Goal: Transaction & Acquisition: Purchase product/service

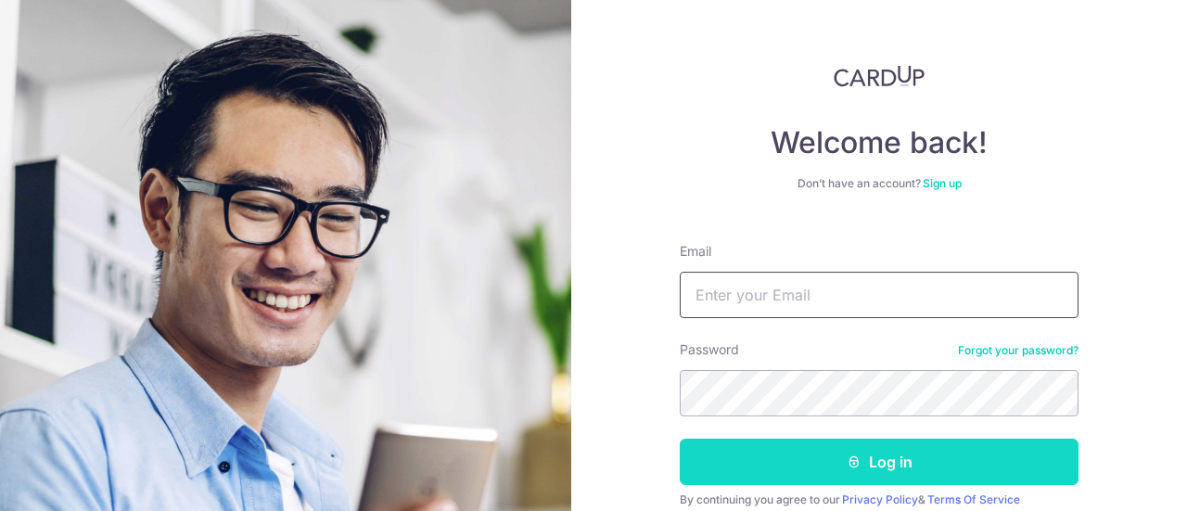
type input "[DOMAIN_NAME][EMAIL_ADDRESS][DOMAIN_NAME]"
click at [843, 470] on button "Log in" at bounding box center [879, 462] width 399 height 46
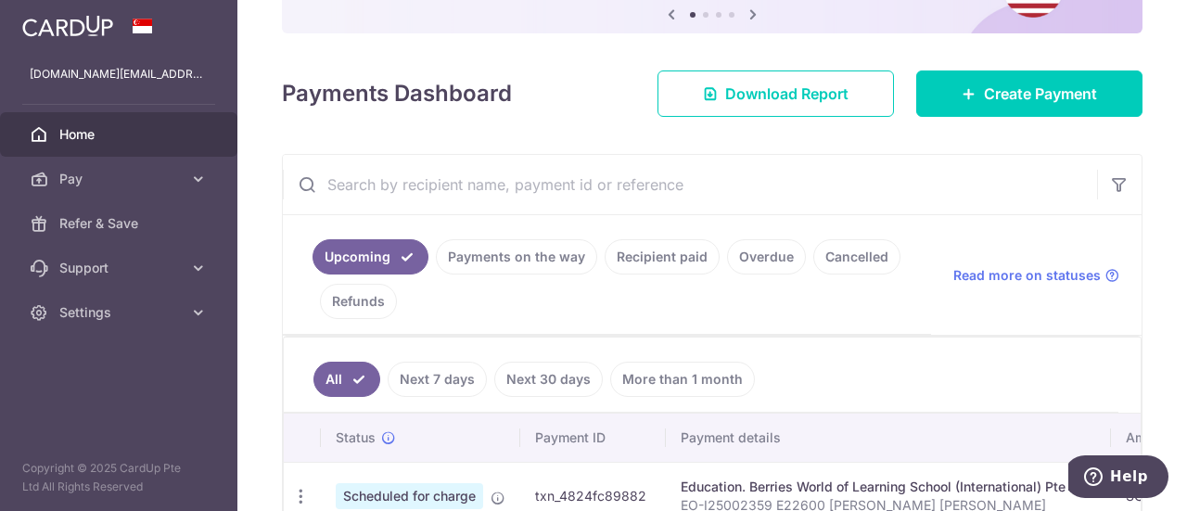
scroll to position [185, 0]
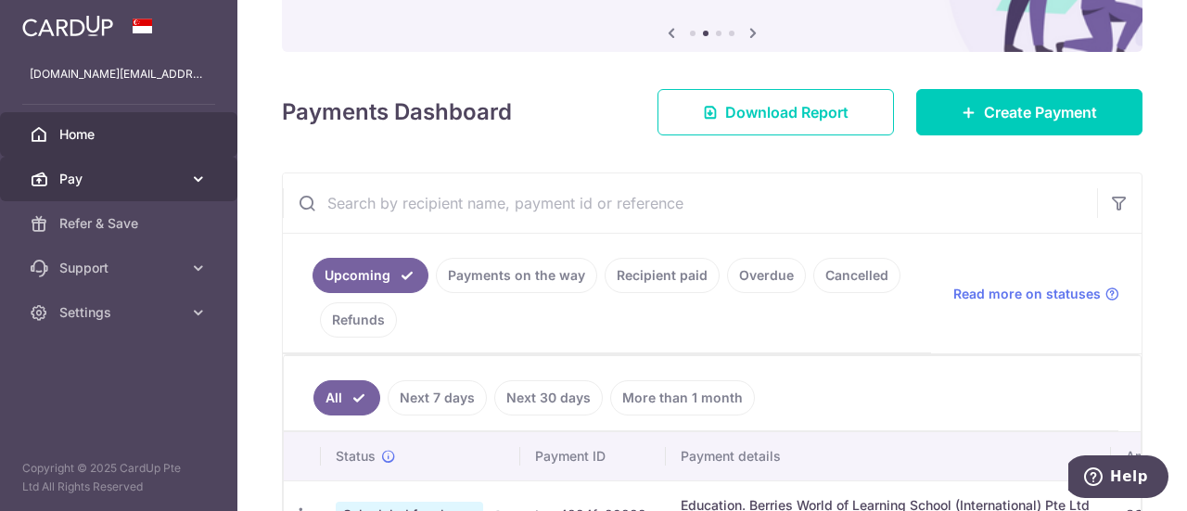
click at [193, 181] on icon at bounding box center [198, 179] width 19 height 19
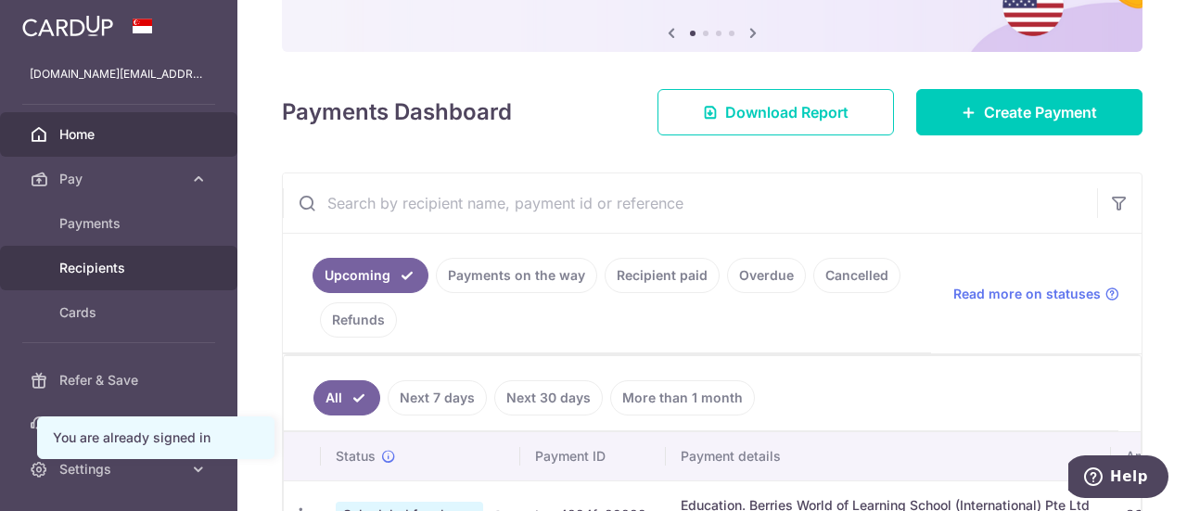
click at [128, 262] on span "Recipients" at bounding box center [120, 268] width 122 height 19
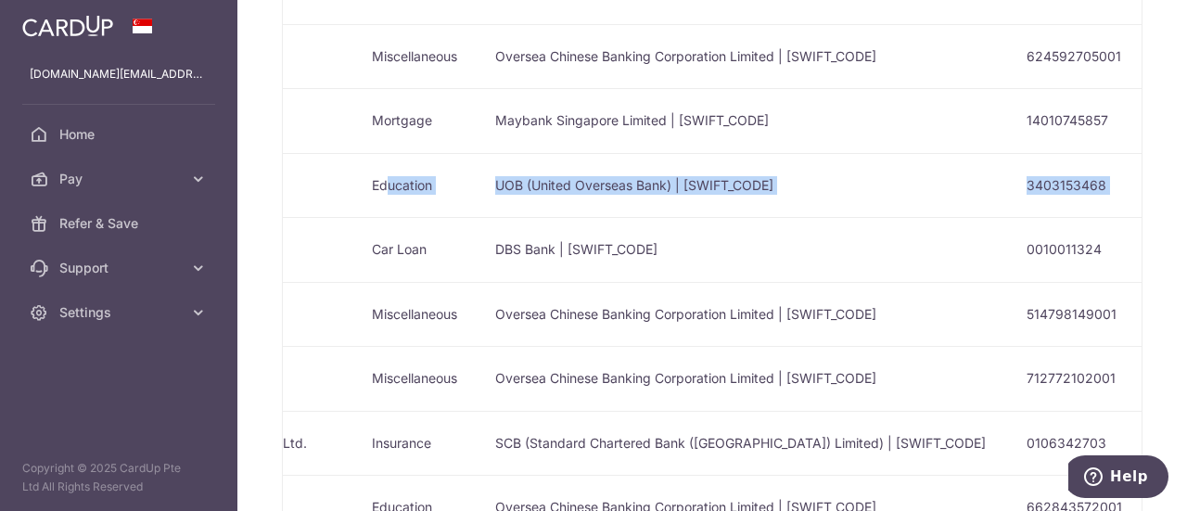
scroll to position [0, 625]
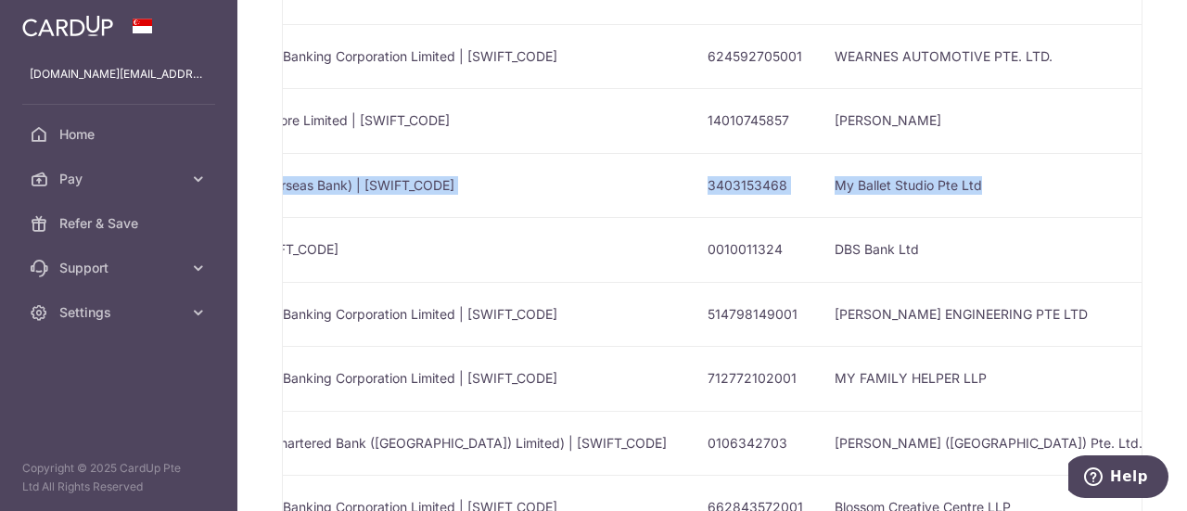
drag, startPoint x: 692, startPoint y: 169, endPoint x: 1074, endPoint y: 188, distance: 382.5
click at [1090, 193] on tr "My Ballet Studio (Great World City) Education UOB (United Overseas Bank) | UOVB…" at bounding box center [526, 185] width 1737 height 65
click at [1045, 185] on td "My Ballet Studio Pte Ltd" at bounding box center [1006, 185] width 373 height 65
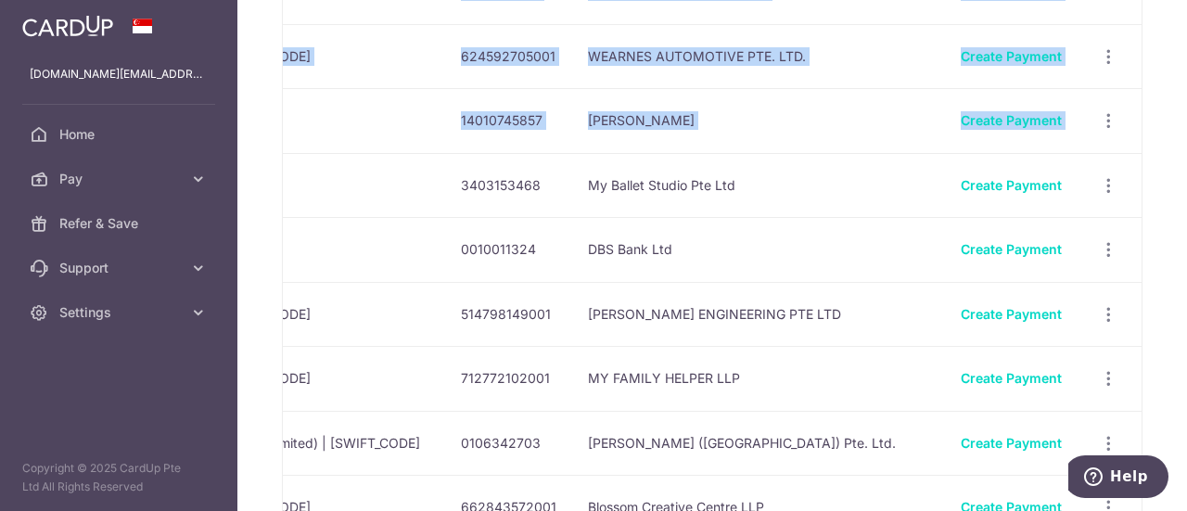
scroll to position [0, 883]
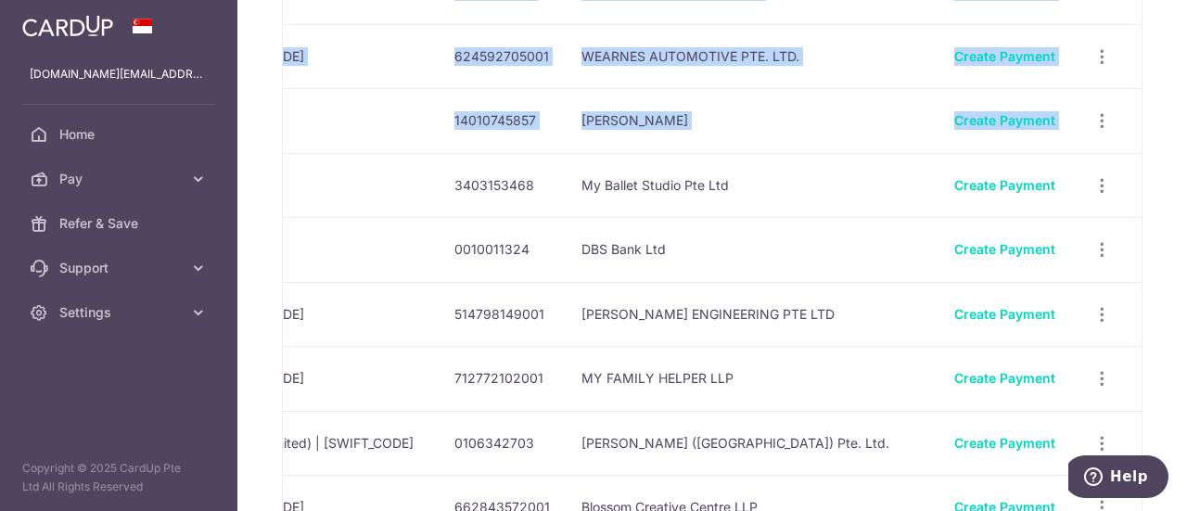
drag, startPoint x: 595, startPoint y: 168, endPoint x: 1153, endPoint y: 173, distance: 558.2
click at [1153, 173] on div "Your Recipients Name Payment Type Bank Name & SWIFT/BIC Account No. Account Nam…" at bounding box center [711, 255] width 949 height 511
click at [775, 175] on td "My Ballet Studio Pte Ltd" at bounding box center [753, 185] width 373 height 65
drag, startPoint x: 924, startPoint y: 165, endPoint x: 1186, endPoint y: 170, distance: 261.5
click at [1186, 170] on div "Your Recipients Name Payment Type Bank Name & SWIFT/BIC Account No. Account Nam…" at bounding box center [711, 255] width 949 height 511
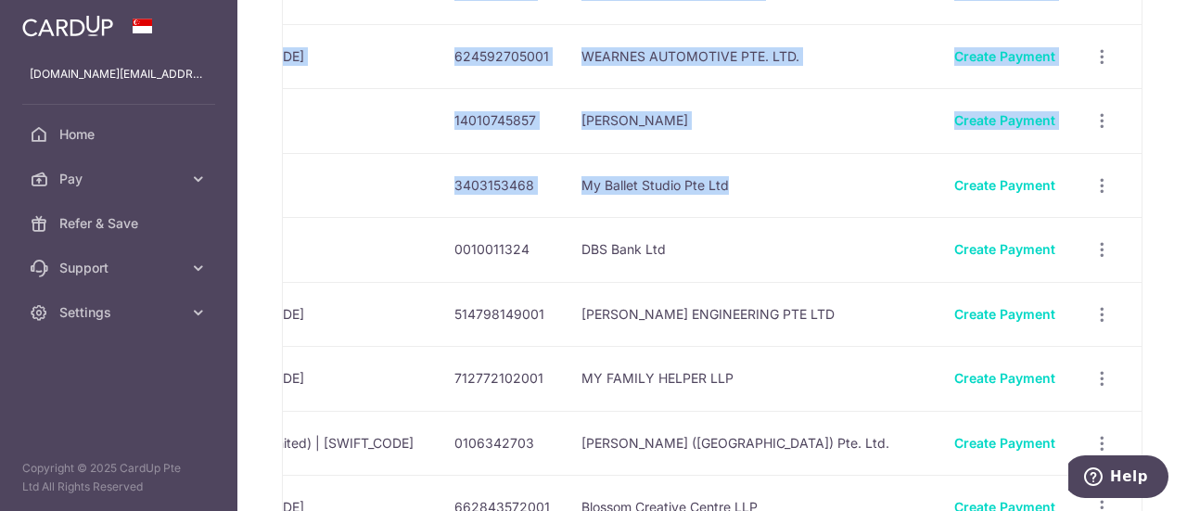
click at [818, 173] on td "My Ballet Studio Pte Ltd" at bounding box center [753, 185] width 373 height 65
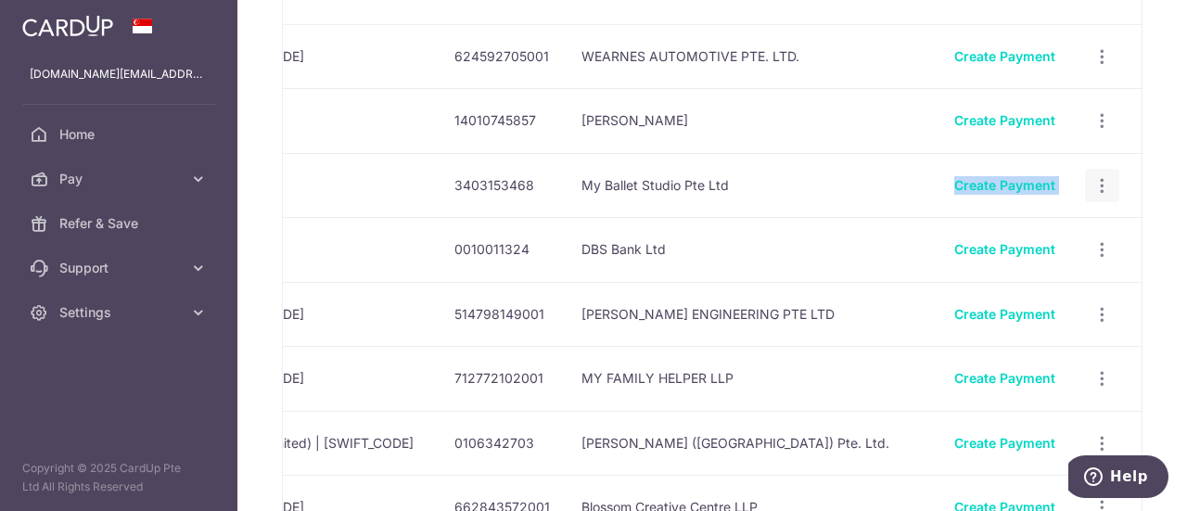
drag, startPoint x: 754, startPoint y: 177, endPoint x: 1083, endPoint y: 179, distance: 329.2
click at [1083, 179] on tr "My Ballet Studio (Great World City) Education UOB (United Overseas Bank) | UOVB…" at bounding box center [273, 185] width 1737 height 65
click at [1039, 177] on link "Create Payment" at bounding box center [1004, 185] width 101 height 16
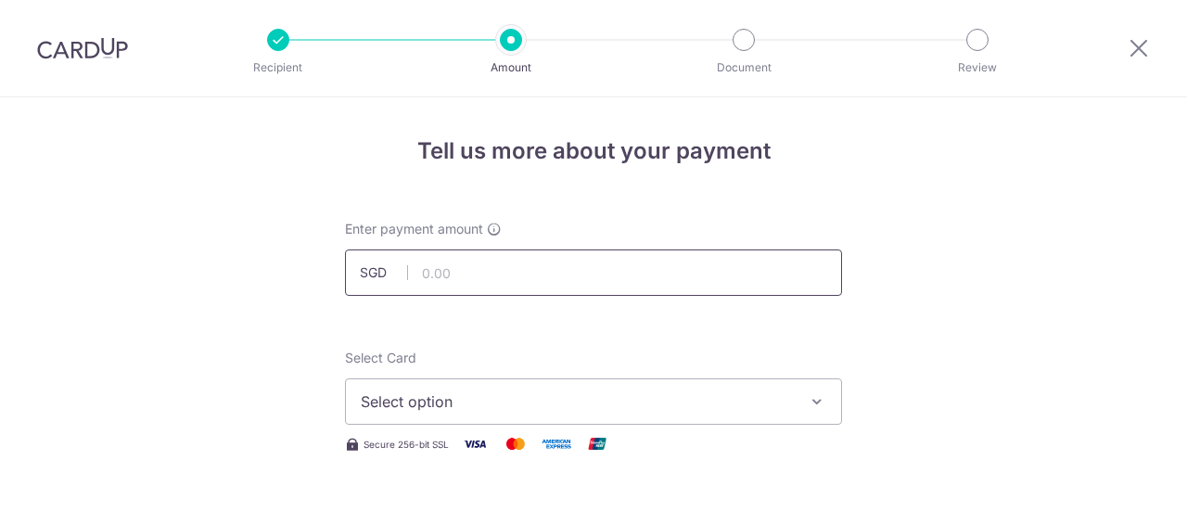
click at [710, 272] on input "text" at bounding box center [593, 272] width 497 height 46
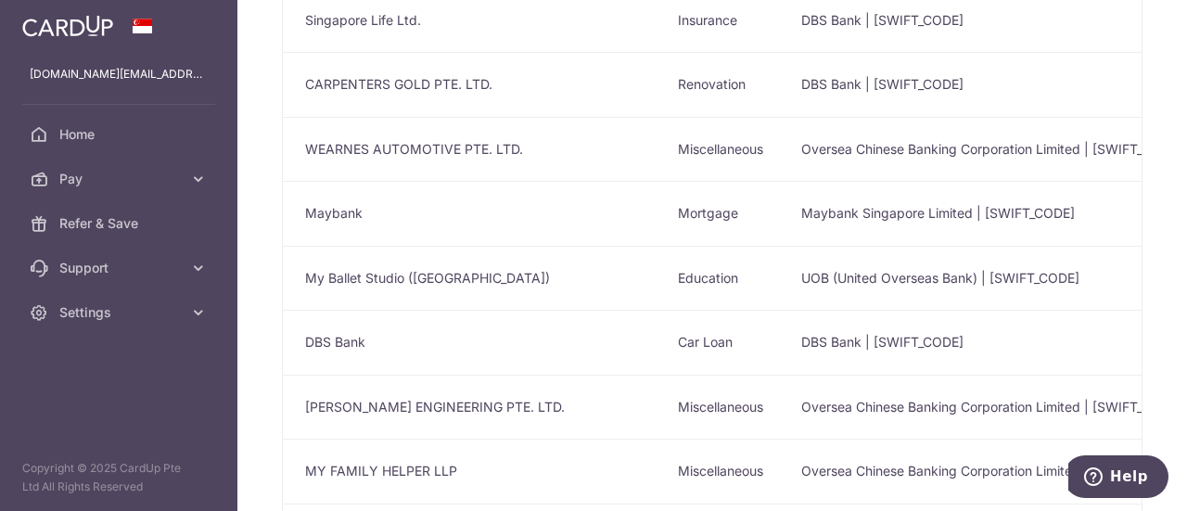
scroll to position [1854, 0]
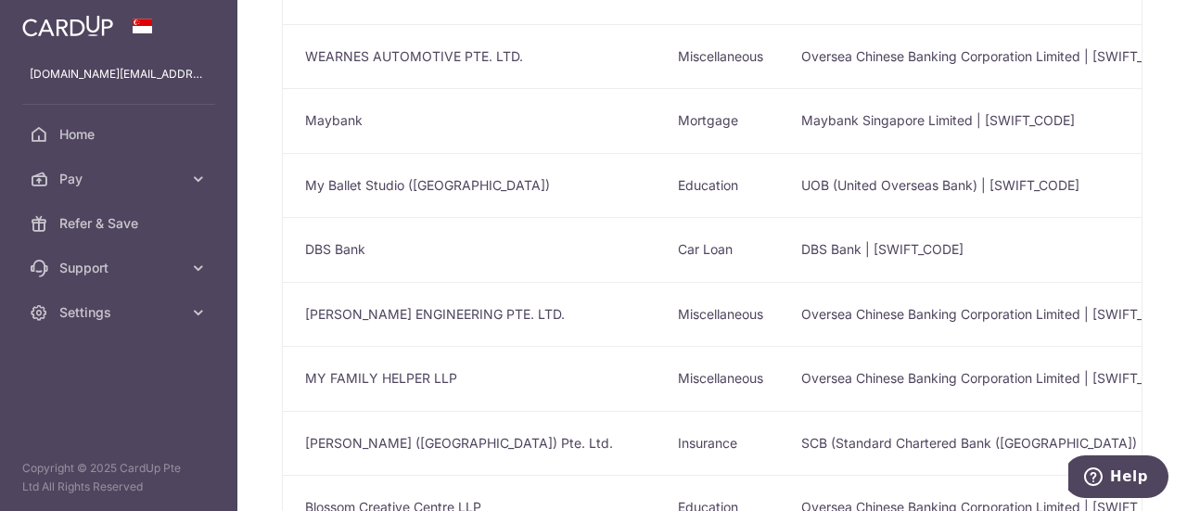
click at [988, 186] on td "UOB (United Overseas Bank) | [SWIFT_CODE]" at bounding box center [1051, 185] width 531 height 65
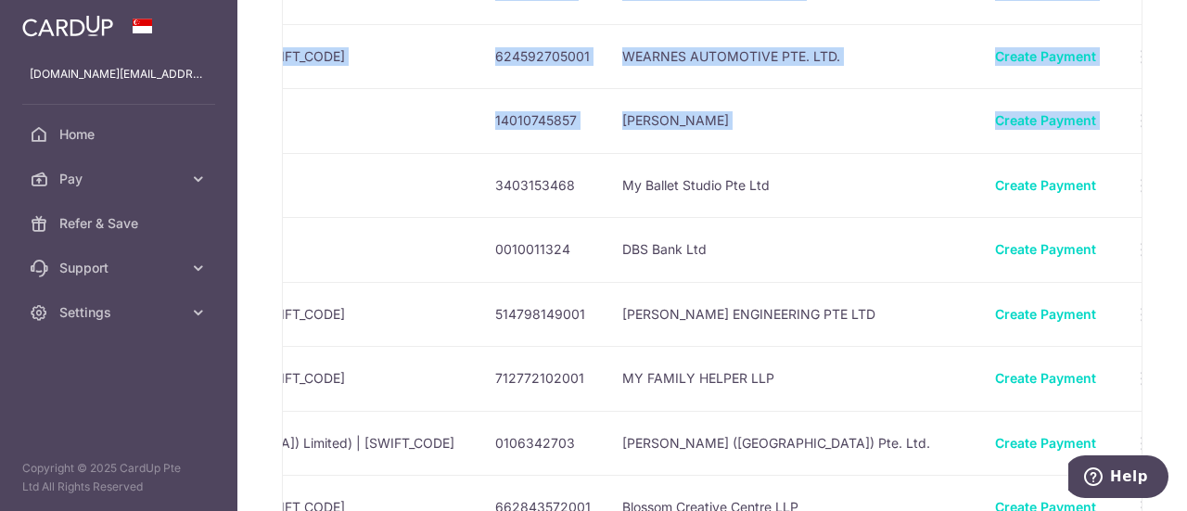
scroll to position [0, 883]
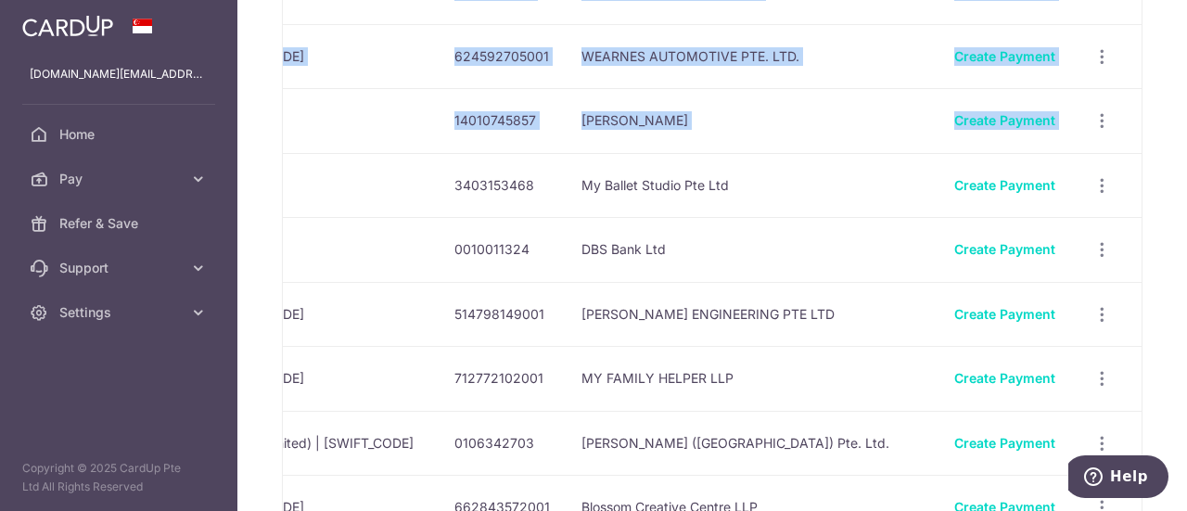
drag, startPoint x: 1003, startPoint y: 173, endPoint x: 1186, endPoint y: 190, distance: 183.4
click at [1186, 190] on div "Your Recipients Name Payment Type Bank Name & SWIFT/BIC Account No. Account Nam…" at bounding box center [711, 255] width 949 height 511
click at [916, 173] on td "My Ballet Studio Pte Ltd" at bounding box center [753, 185] width 373 height 65
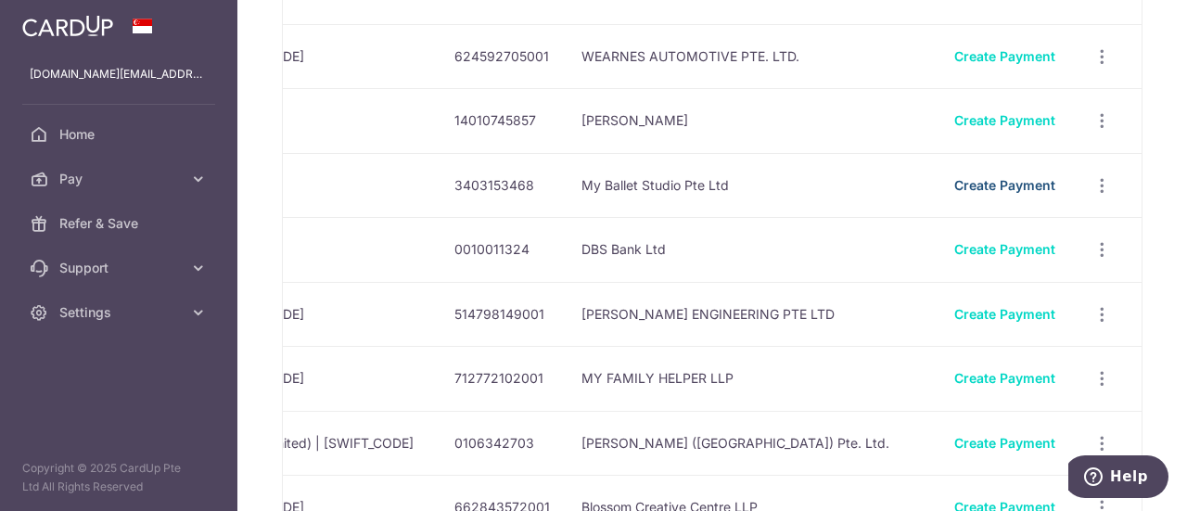
click at [974, 177] on link "Create Payment" at bounding box center [1004, 185] width 101 height 16
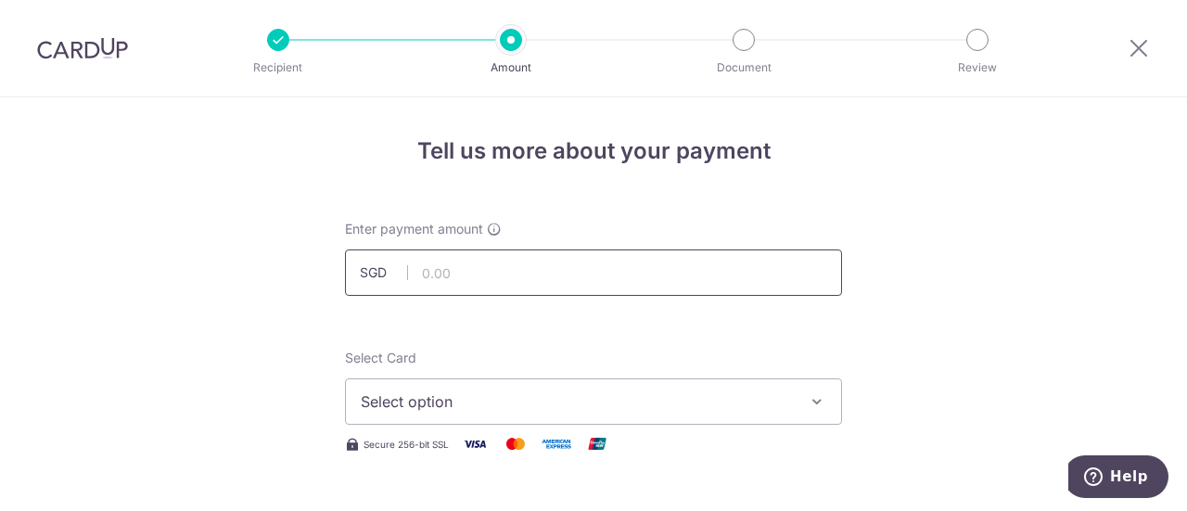
click at [754, 276] on input "text" at bounding box center [593, 272] width 497 height 46
click at [527, 250] on input "text" at bounding box center [593, 272] width 497 height 46
click at [527, 261] on input "text" at bounding box center [593, 272] width 497 height 46
type input "390.00"
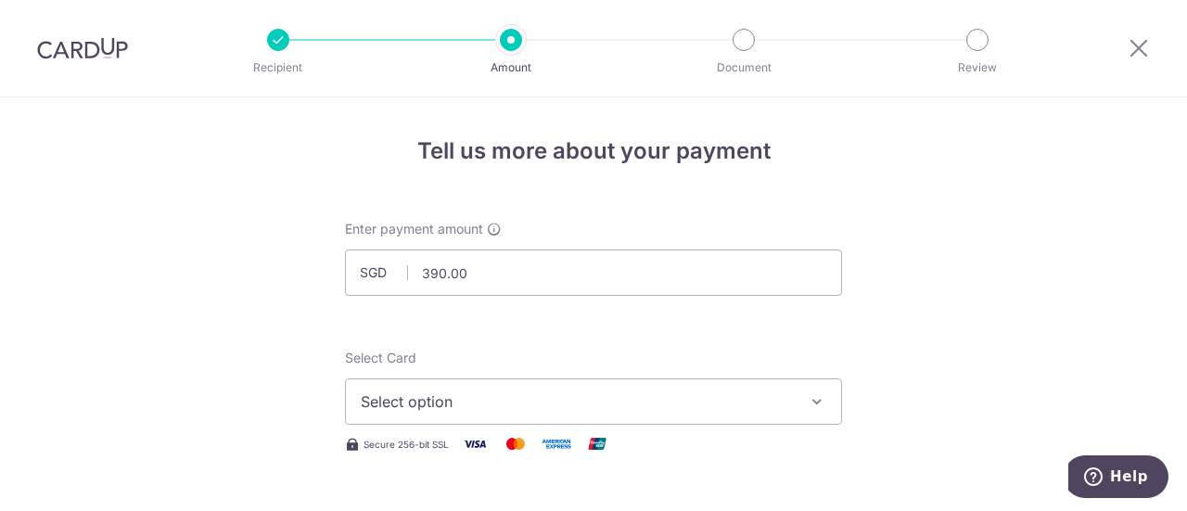
scroll to position [185, 0]
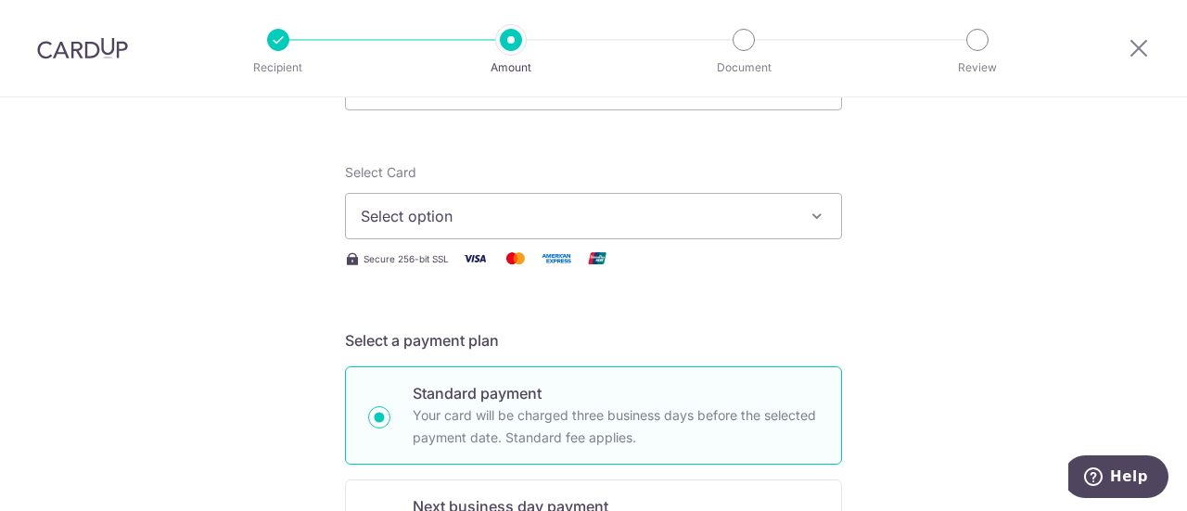
click at [465, 220] on span "Select option" at bounding box center [577, 216] width 432 height 22
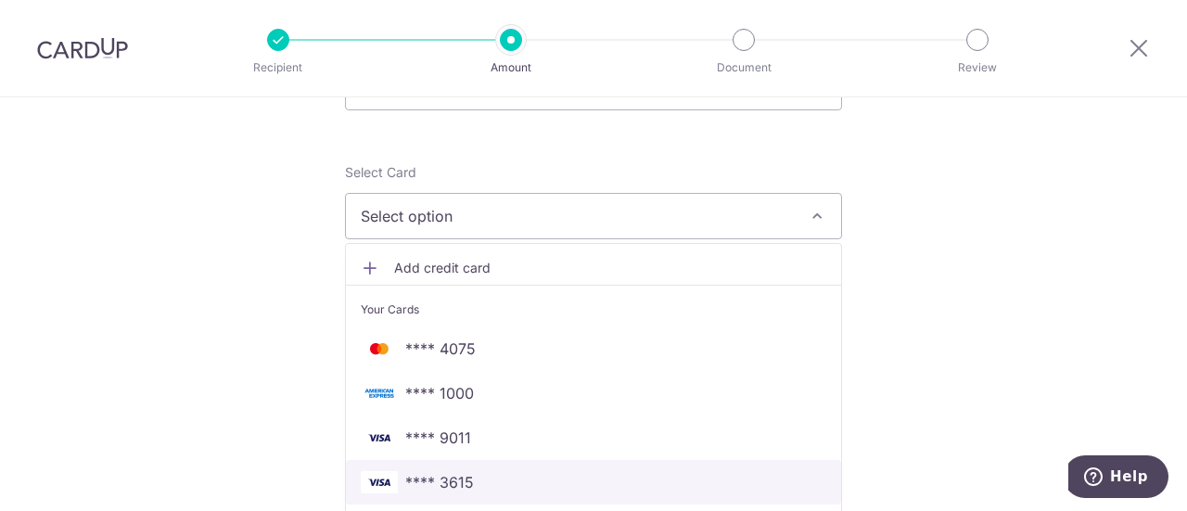
scroll to position [464, 0]
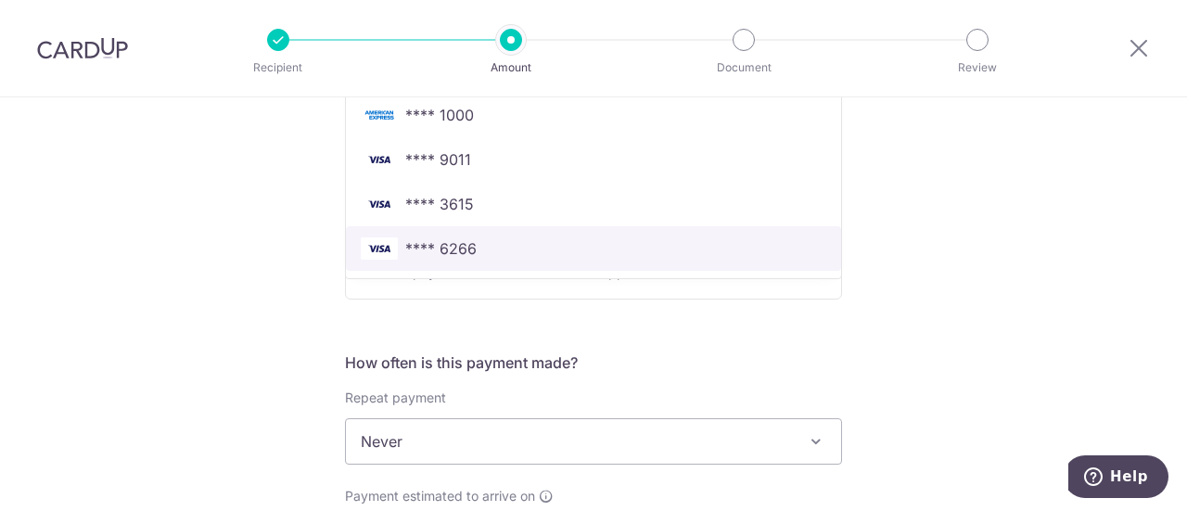
click at [463, 251] on span "**** 6266" at bounding box center [440, 248] width 71 height 22
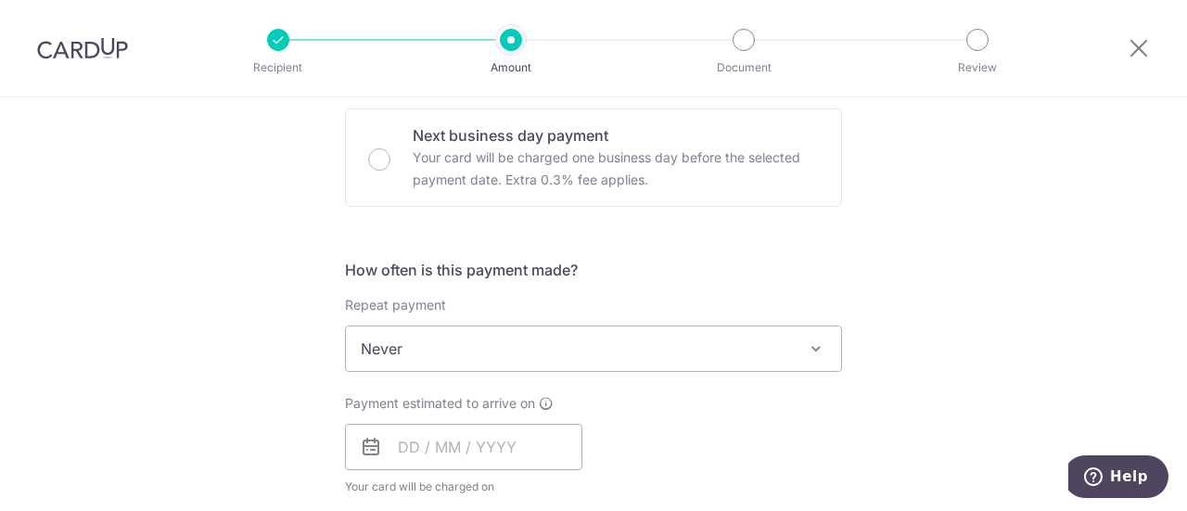
scroll to position [649, 0]
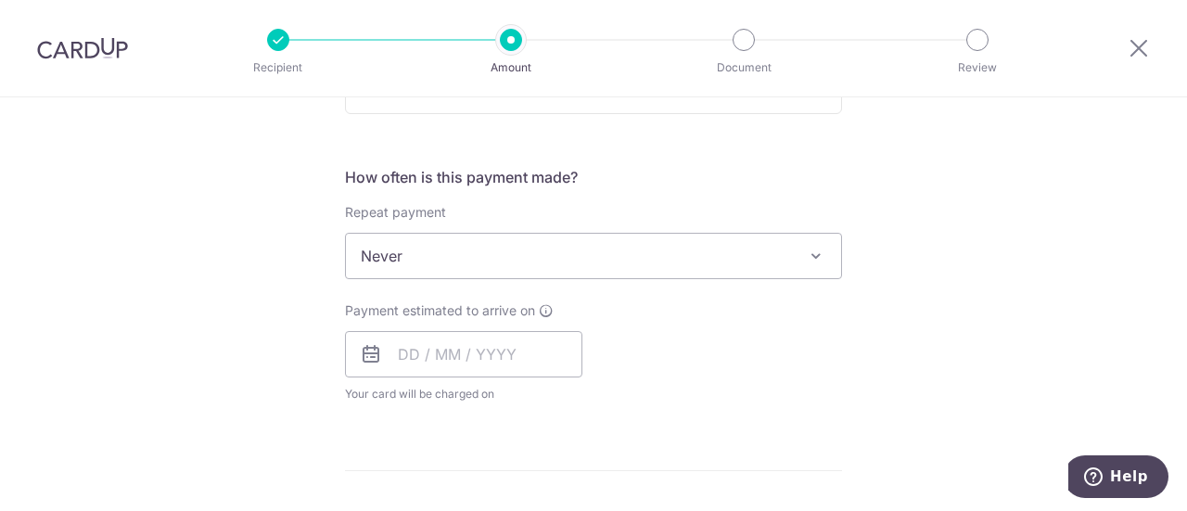
click at [440, 262] on span "Never" at bounding box center [593, 256] width 495 height 45
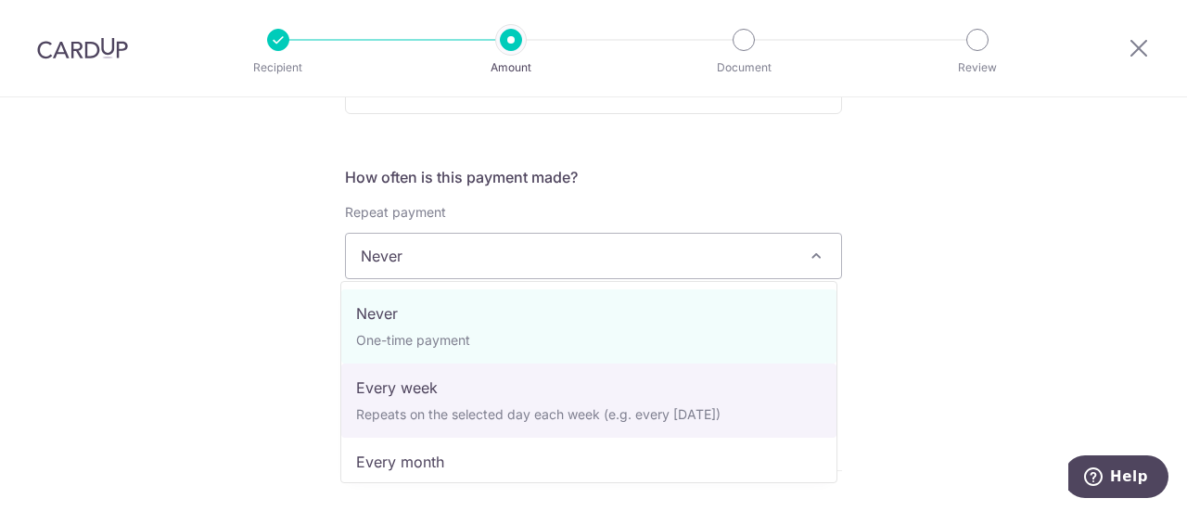
select select "2"
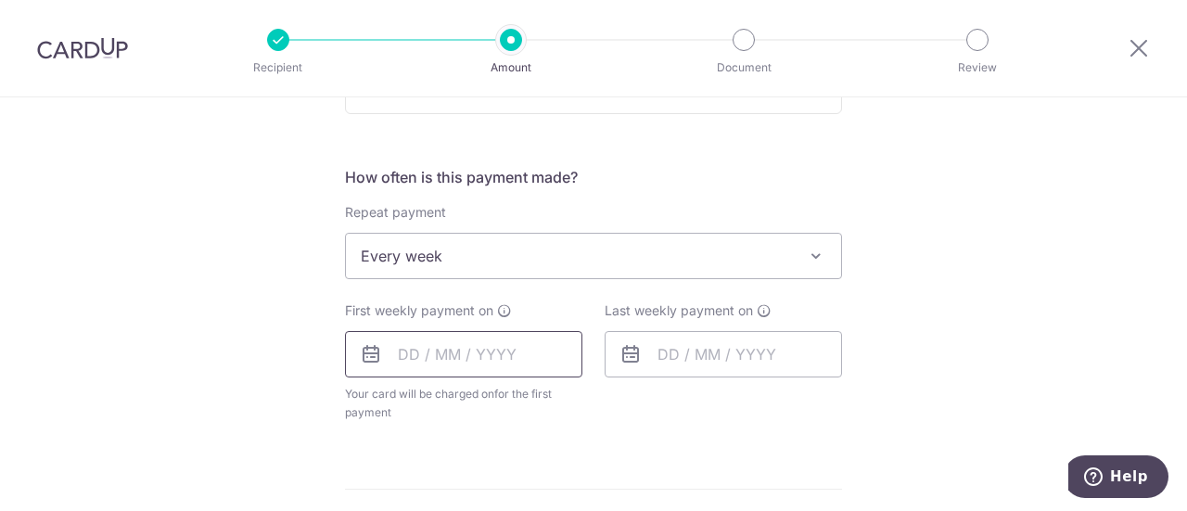
click at [382, 370] on input "text" at bounding box center [463, 354] width 237 height 46
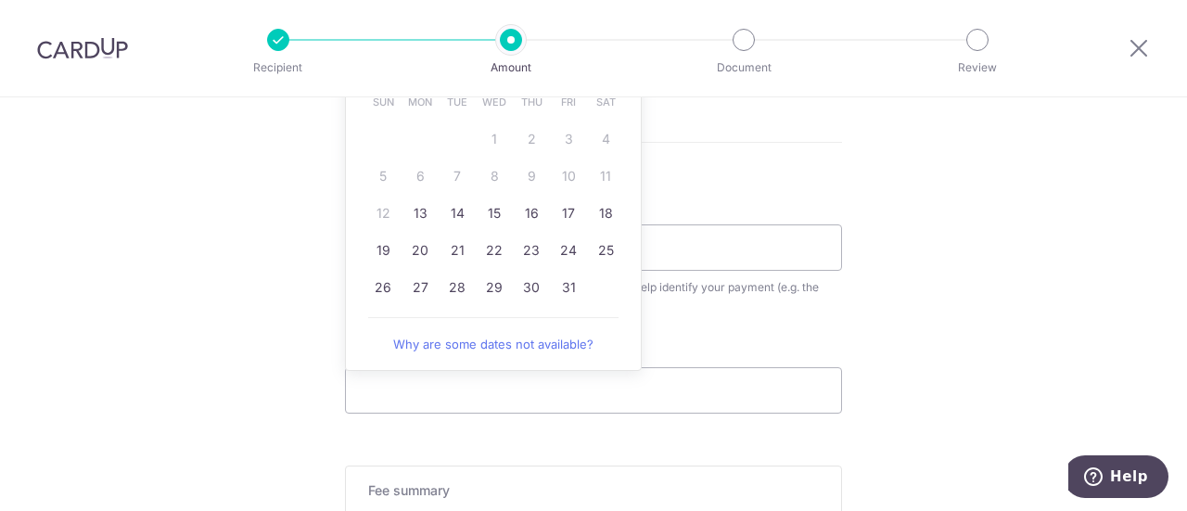
scroll to position [1020, 0]
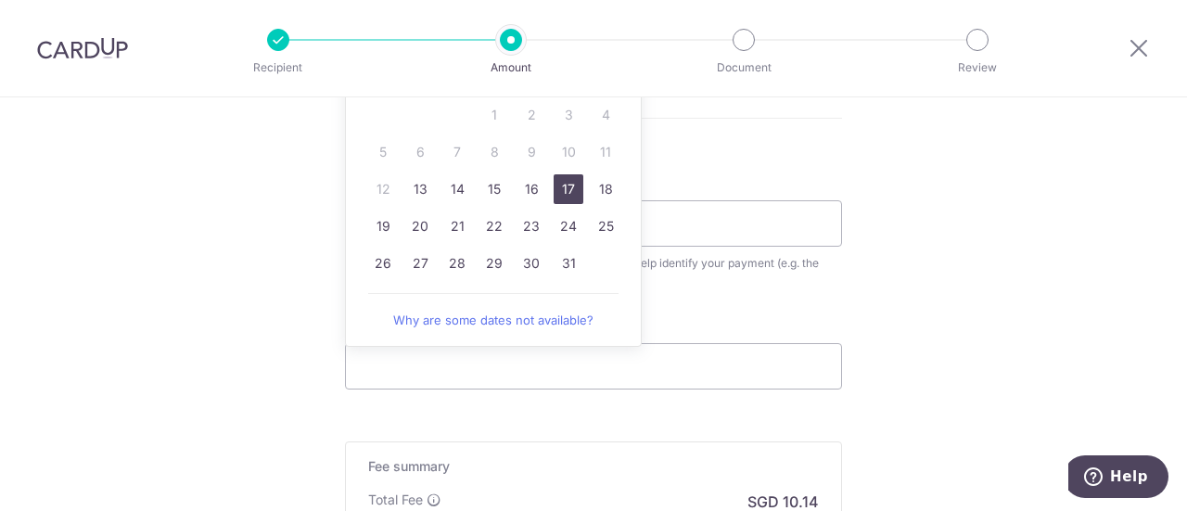
click at [565, 192] on link "17" at bounding box center [569, 189] width 30 height 30
type input "[DATE]"
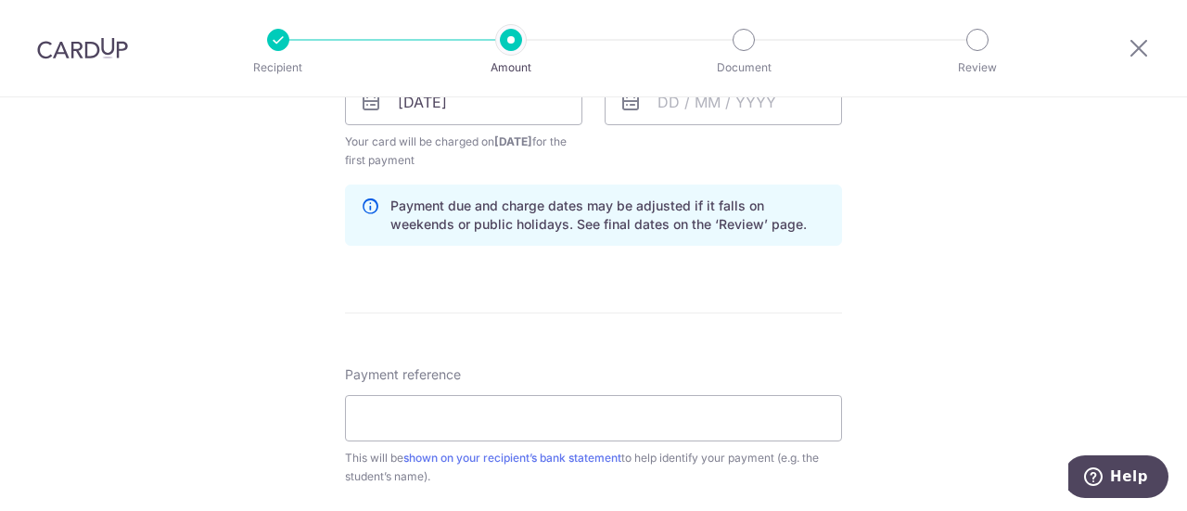
scroll to position [742, 0]
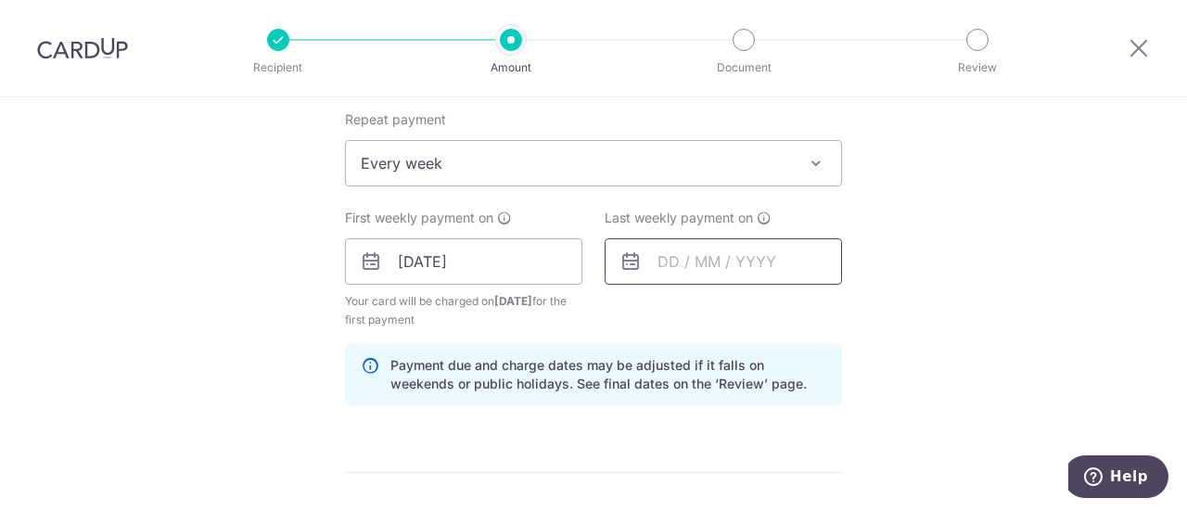
click at [697, 277] on input "text" at bounding box center [723, 261] width 237 height 46
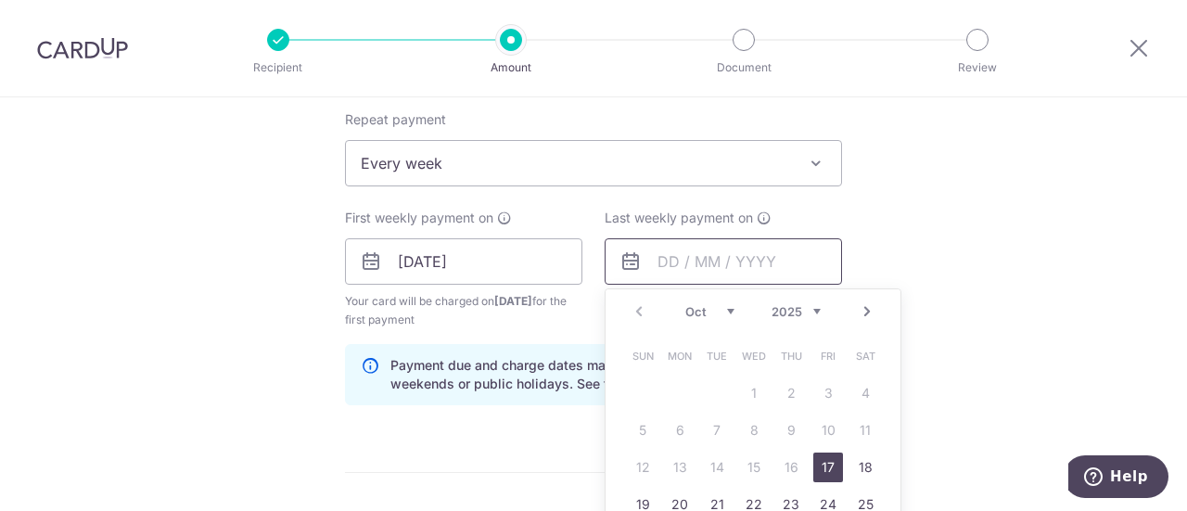
scroll to position [927, 0]
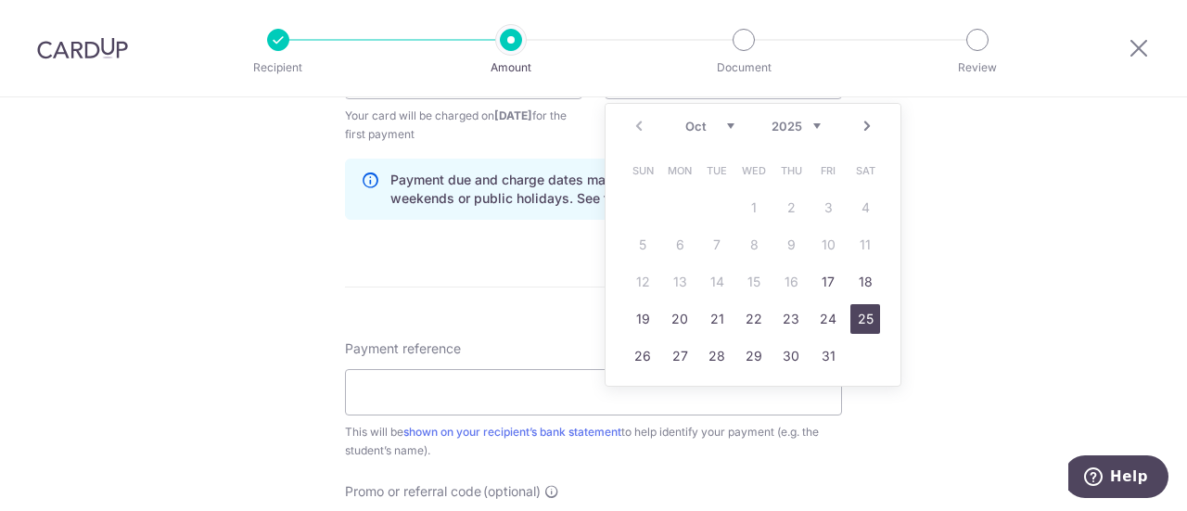
click at [860, 312] on link "25" at bounding box center [865, 319] width 30 height 30
type input "25/10/2025"
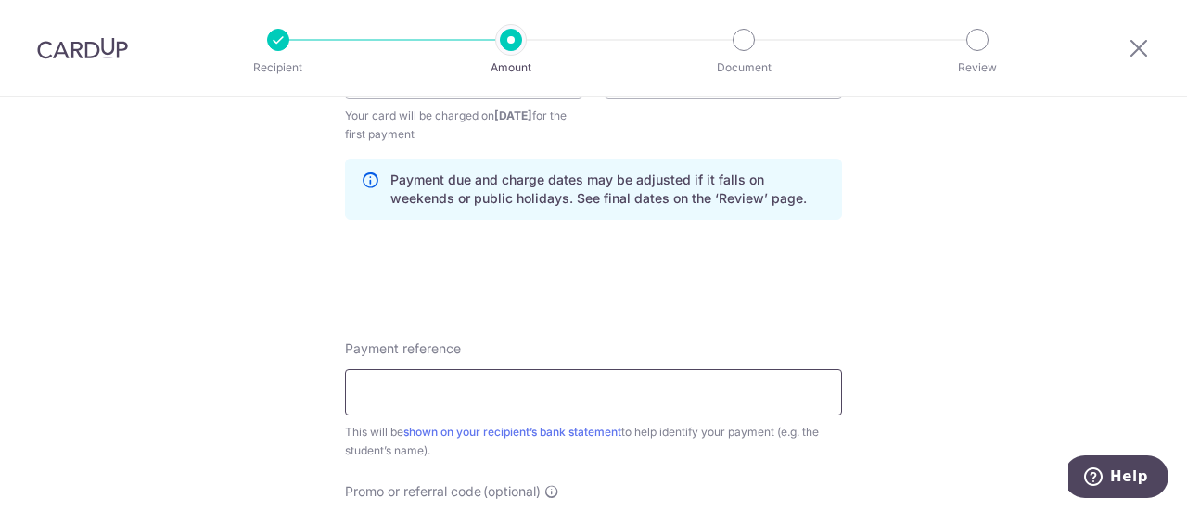
click at [503, 382] on input "Payment reference" at bounding box center [593, 392] width 497 height 46
click at [517, 394] on input "Alyna Yong PB2 (Sat) Term42024 UESq" at bounding box center [593, 392] width 497 height 46
click at [498, 389] on input "Alyna Yong PB2 (Sat) Term42024 UESq" at bounding box center [593, 392] width 497 height 46
click at [595, 390] on input "Alyna Yong PB2 (Sun) Term42024 UESq" at bounding box center [593, 392] width 497 height 46
drag, startPoint x: 601, startPoint y: 387, endPoint x: 636, endPoint y: 387, distance: 35.2
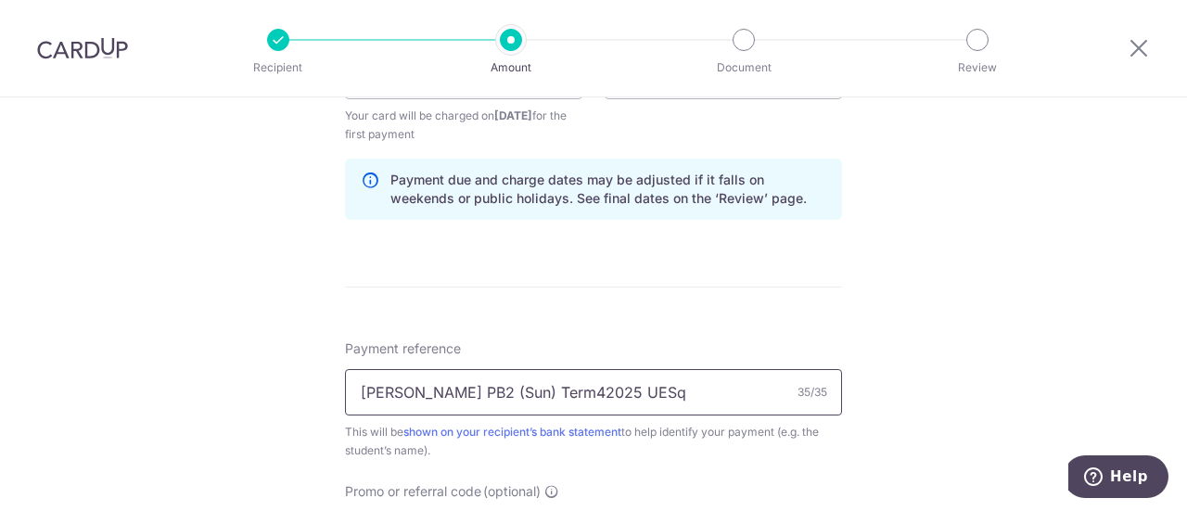
click at [642, 389] on input "Alyna Yong PB2 (Sun) Term42025 UESq" at bounding box center [593, 392] width 497 height 46
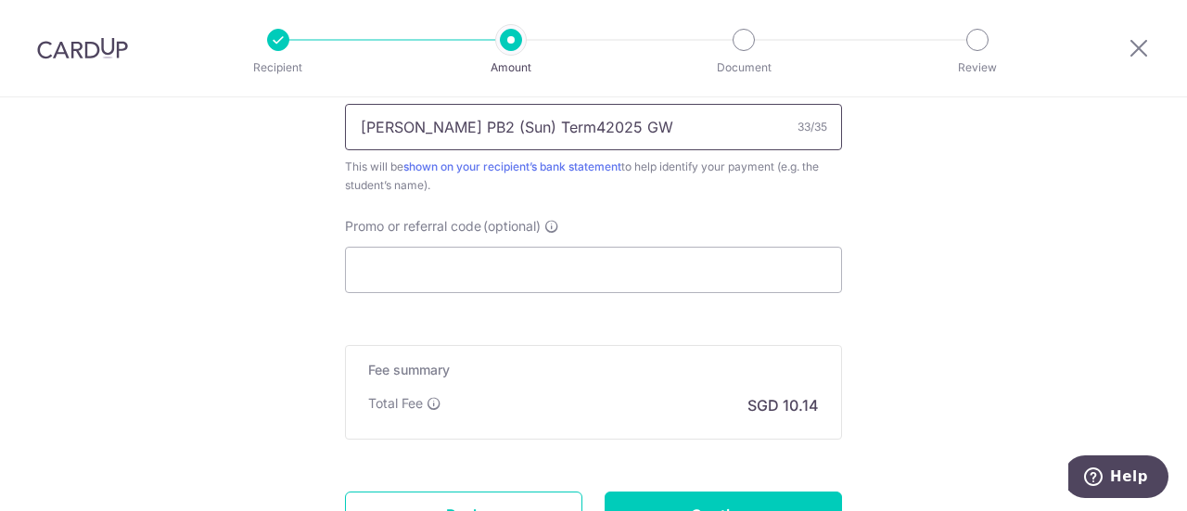
scroll to position [1298, 0]
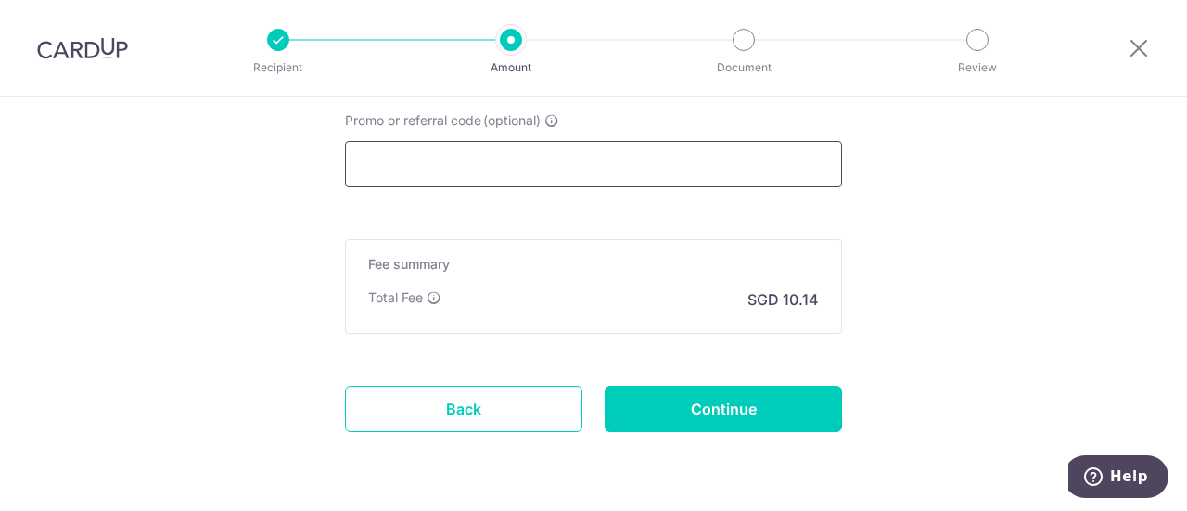
type input "Alyna Yong PB2 (Sun) Term42025 GW"
drag, startPoint x: 651, startPoint y: 170, endPoint x: 619, endPoint y: 175, distance: 32.0
click at [651, 170] on input "Promo or referral code (optional)" at bounding box center [593, 164] width 497 height 46
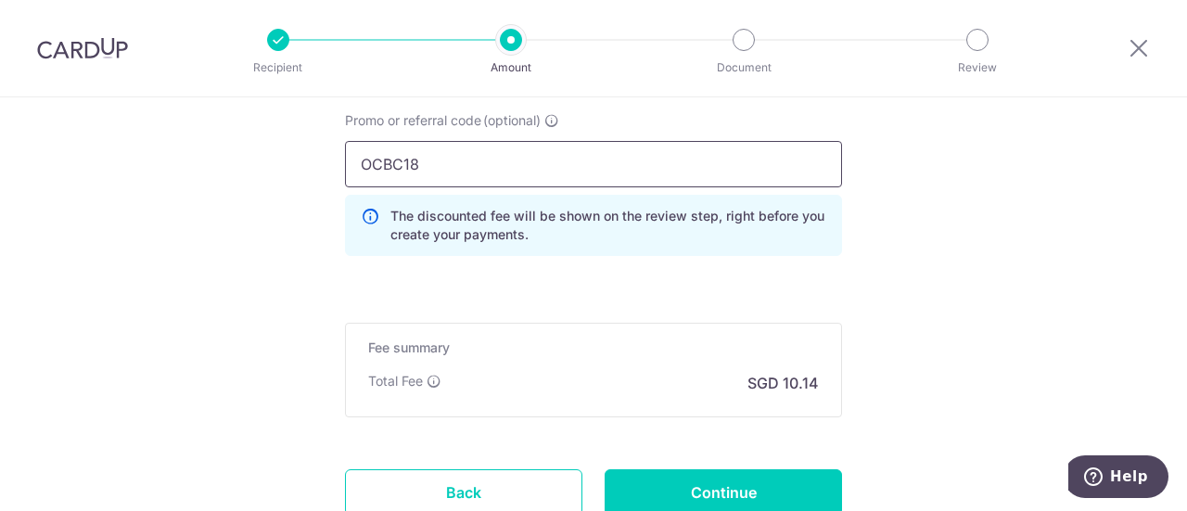
type input "OCBC18"
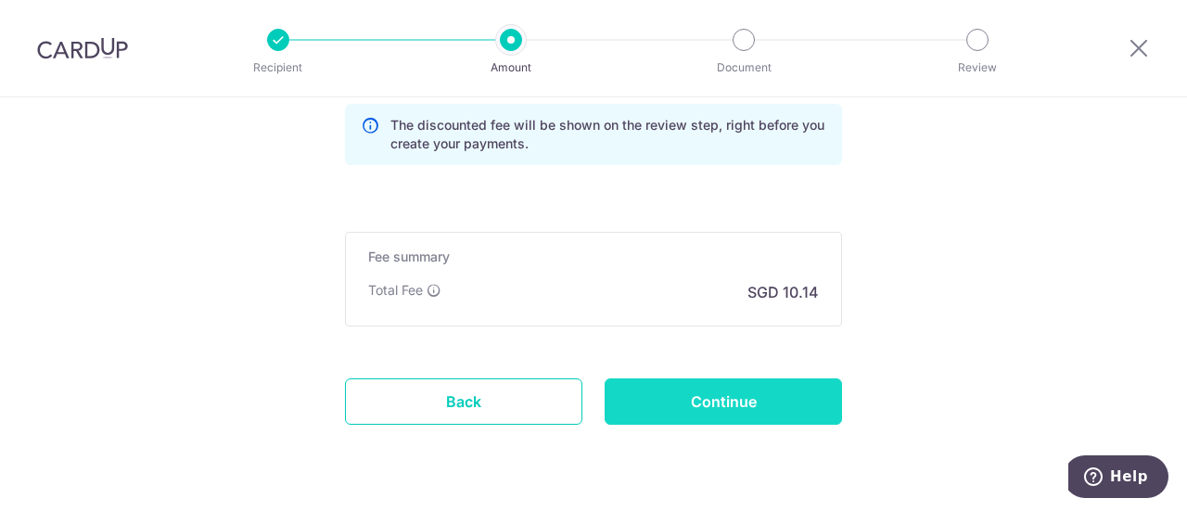
scroll to position [1436, 0]
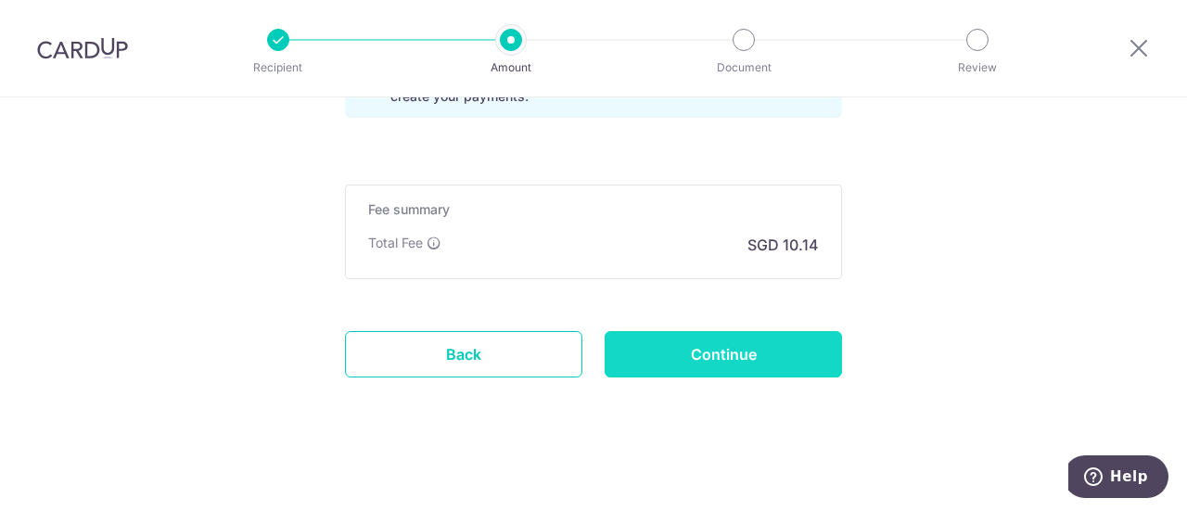
click at [747, 344] on input "Continue" at bounding box center [723, 354] width 237 height 46
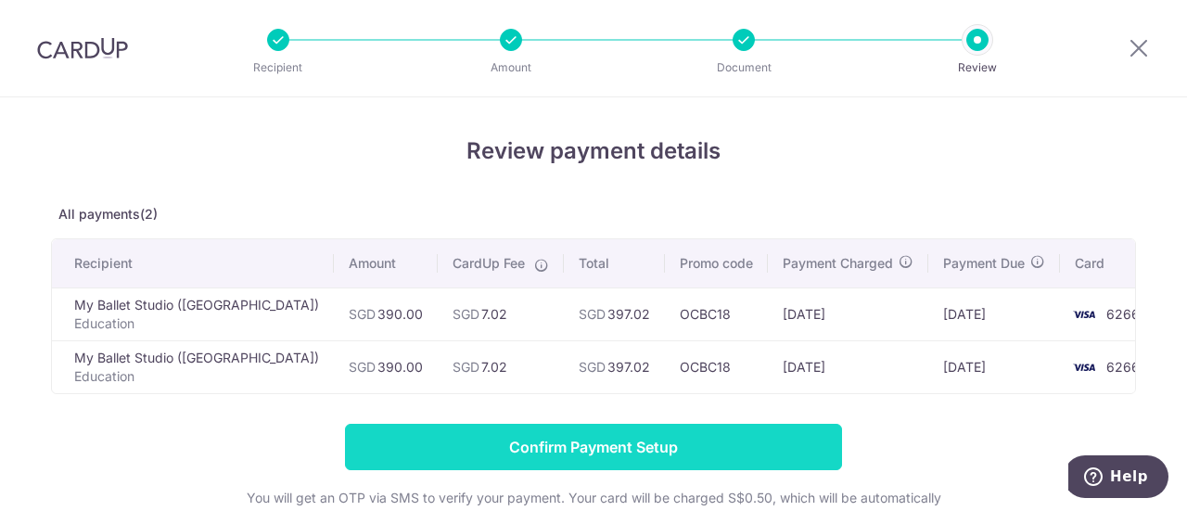
click at [664, 451] on input "Confirm Payment Setup" at bounding box center [593, 447] width 497 height 46
